Goal: Task Accomplishment & Management: Manage account settings

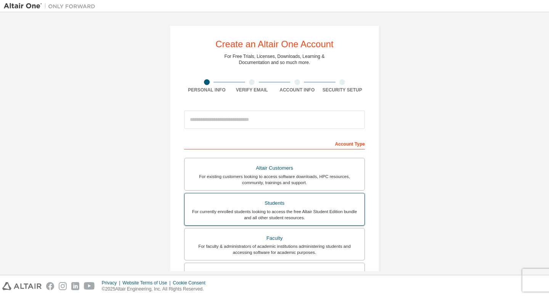
scroll to position [45, 0]
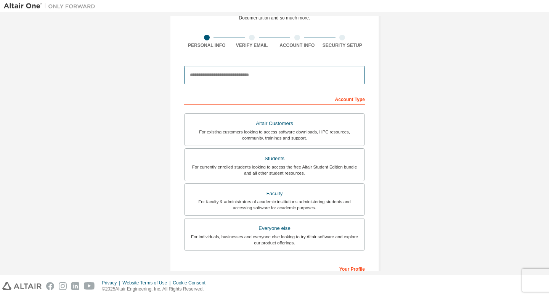
click at [234, 79] on input "email" at bounding box center [274, 75] width 181 height 18
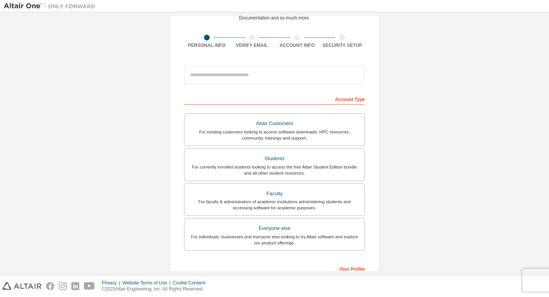
click at [394, 74] on div "Create an Altair One Account For Free Trials, Licenses, Downloads, Learning & D…" at bounding box center [274, 173] width 541 height 404
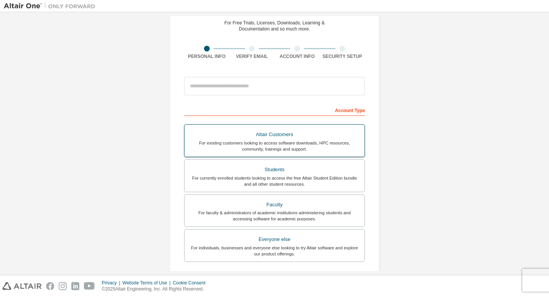
scroll to position [0, 0]
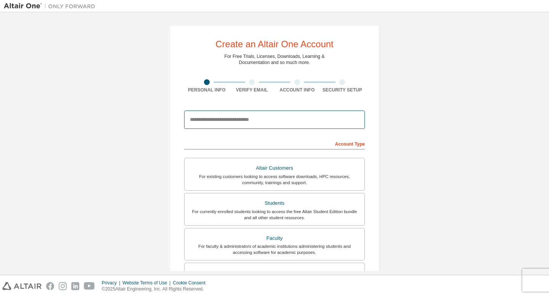
click at [281, 120] on input "email" at bounding box center [274, 120] width 181 height 18
type input "**********"
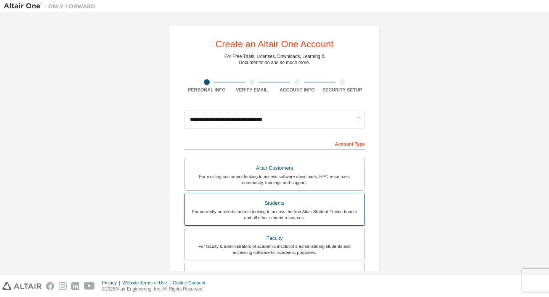
click at [270, 209] on div "For currently enrolled students looking to access the free Altair Student Editi…" at bounding box center [274, 215] width 171 height 12
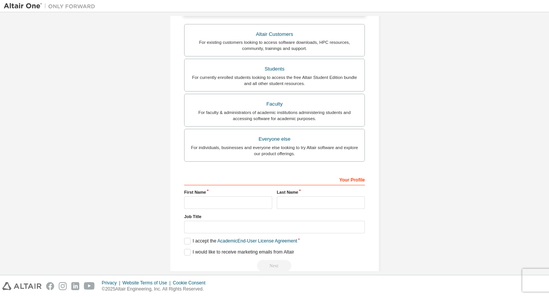
scroll to position [169, 0]
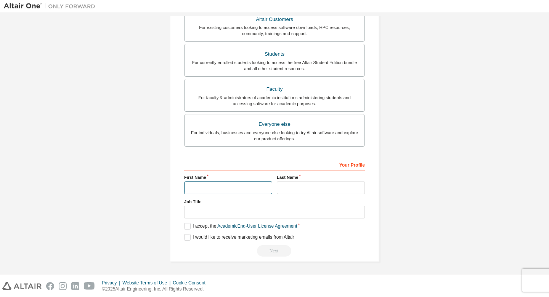
click at [227, 185] on input "text" at bounding box center [228, 187] width 88 height 13
type input "*****"
click at [288, 187] on input "text" at bounding box center [321, 187] width 88 height 13
type input "*******"
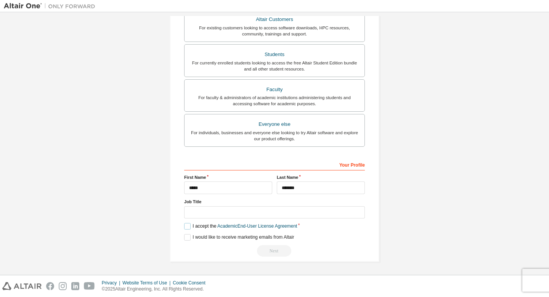
click at [186, 226] on label "I accept the Academic End-User License Agreement" at bounding box center [240, 226] width 113 height 6
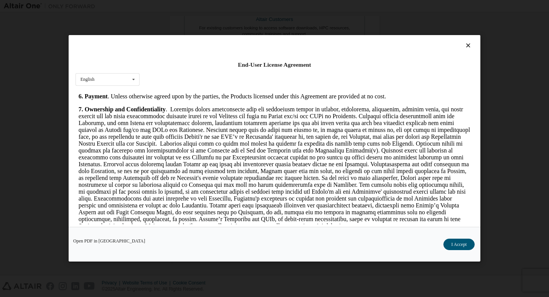
scroll to position [893, 0]
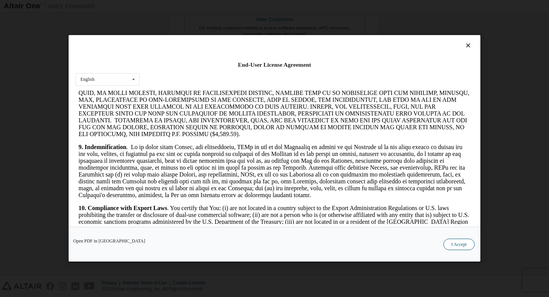
click at [462, 244] on button "I Accept" at bounding box center [458, 244] width 31 height 11
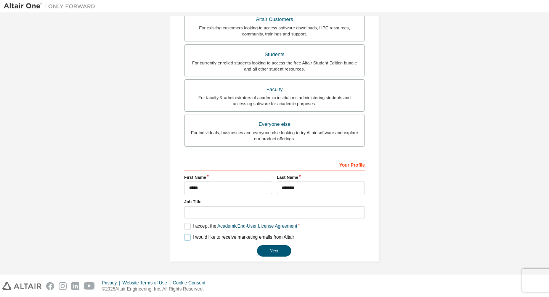
click at [184, 238] on label "I would like to receive marketing emails from Altair" at bounding box center [239, 237] width 110 height 6
click at [267, 250] on button "Next" at bounding box center [274, 250] width 34 height 11
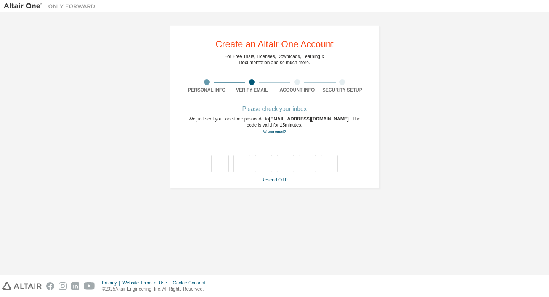
type input "*"
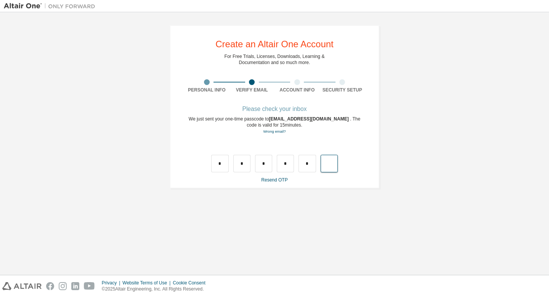
type input "*"
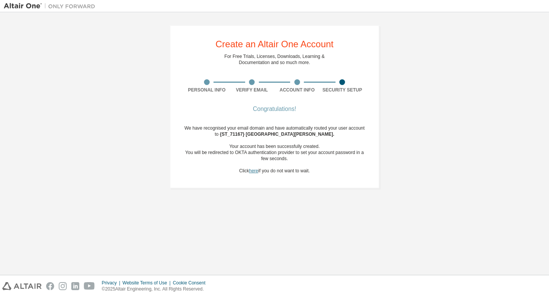
click at [253, 170] on link "here" at bounding box center [253, 170] width 9 height 5
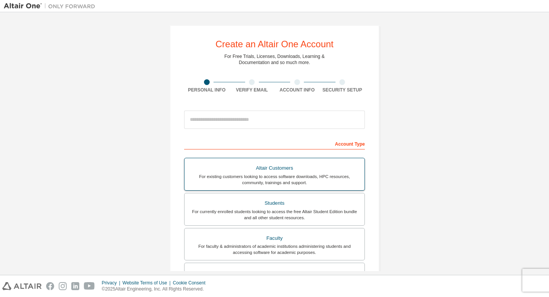
scroll to position [19, 0]
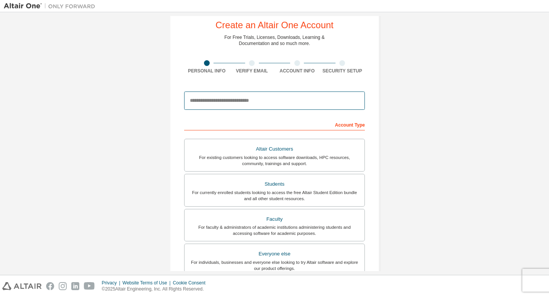
click at [238, 104] on input "email" at bounding box center [274, 101] width 181 height 18
type input "**********"
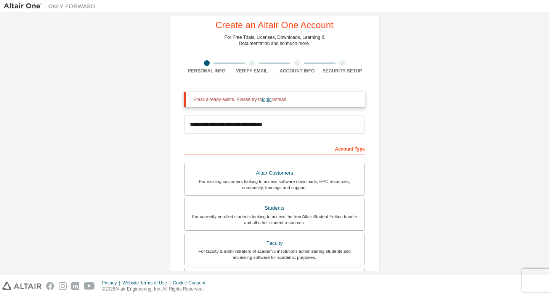
click at [270, 100] on link "login" at bounding box center [267, 99] width 10 height 5
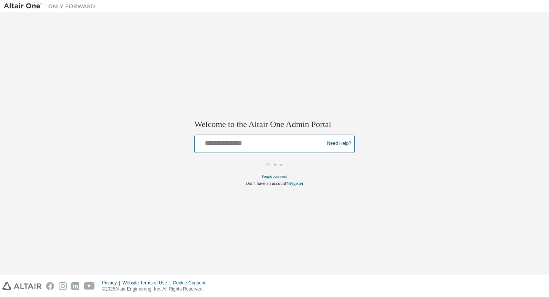
click at [258, 143] on input "text" at bounding box center [260, 141] width 125 height 11
type input "**********"
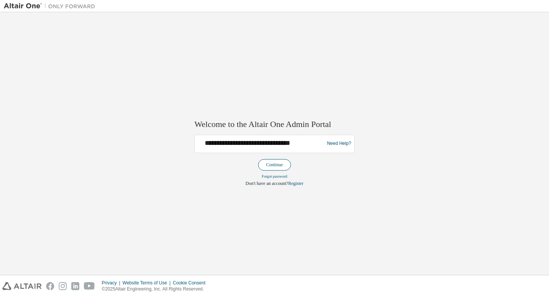
click at [272, 161] on button "Continue" at bounding box center [274, 164] width 33 height 11
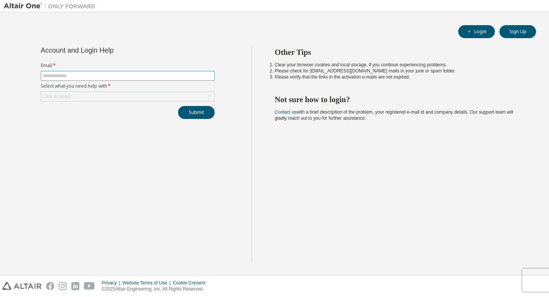
click at [125, 76] on input "text" at bounding box center [128, 76] width 170 height 6
type input "**********"
click at [100, 94] on div "Click to select" at bounding box center [127, 96] width 173 height 9
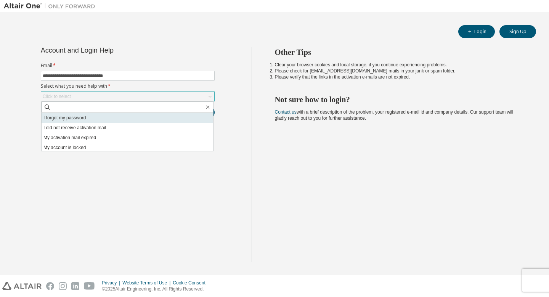
click at [97, 118] on li "I forgot my password" at bounding box center [128, 118] width 172 height 10
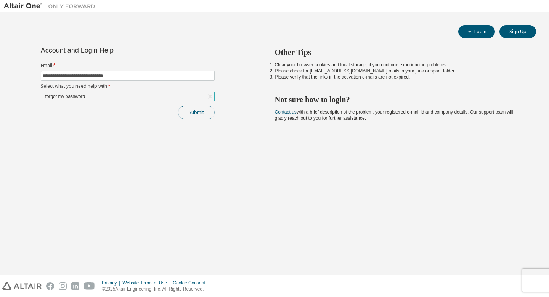
click at [194, 113] on button "Submit" at bounding box center [196, 112] width 37 height 13
